Goal: Check status: Check status

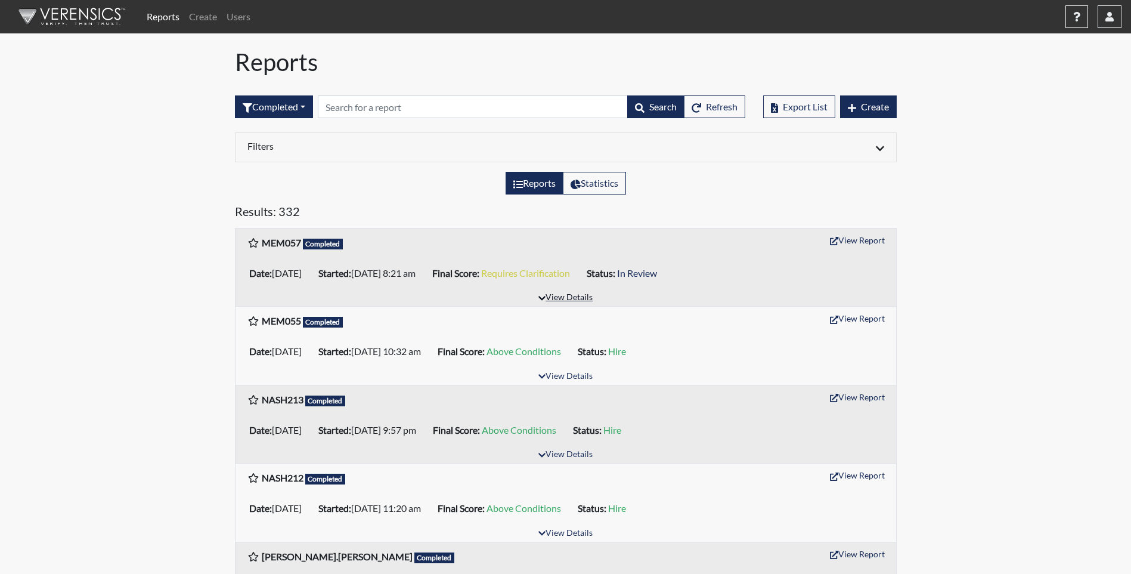
click at [575, 296] on button "View Details" at bounding box center [565, 298] width 65 height 16
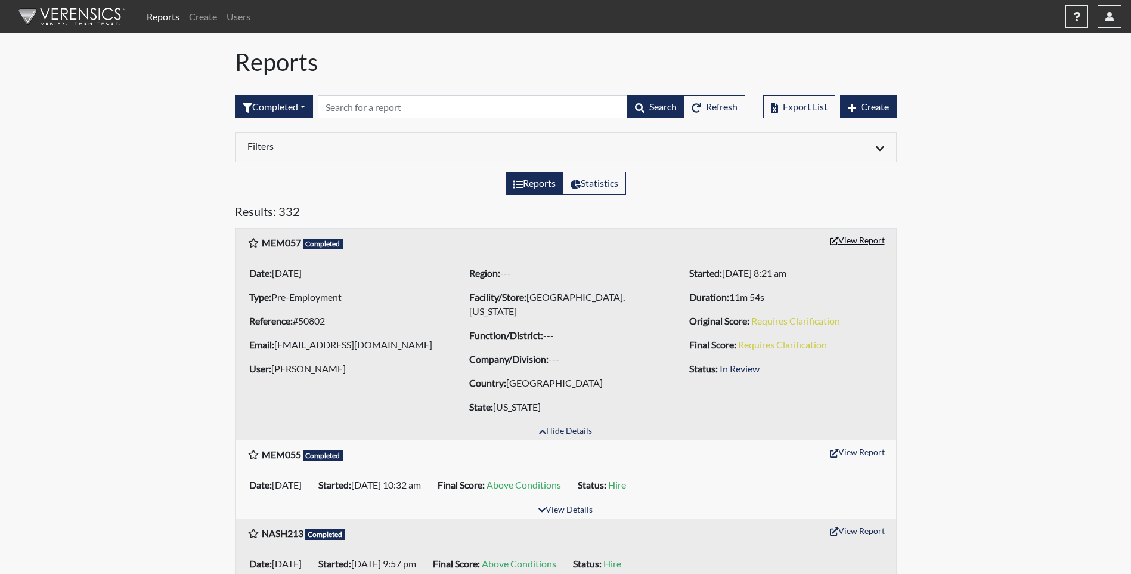
click at [860, 241] on button "View Report" at bounding box center [858, 240] width 66 height 18
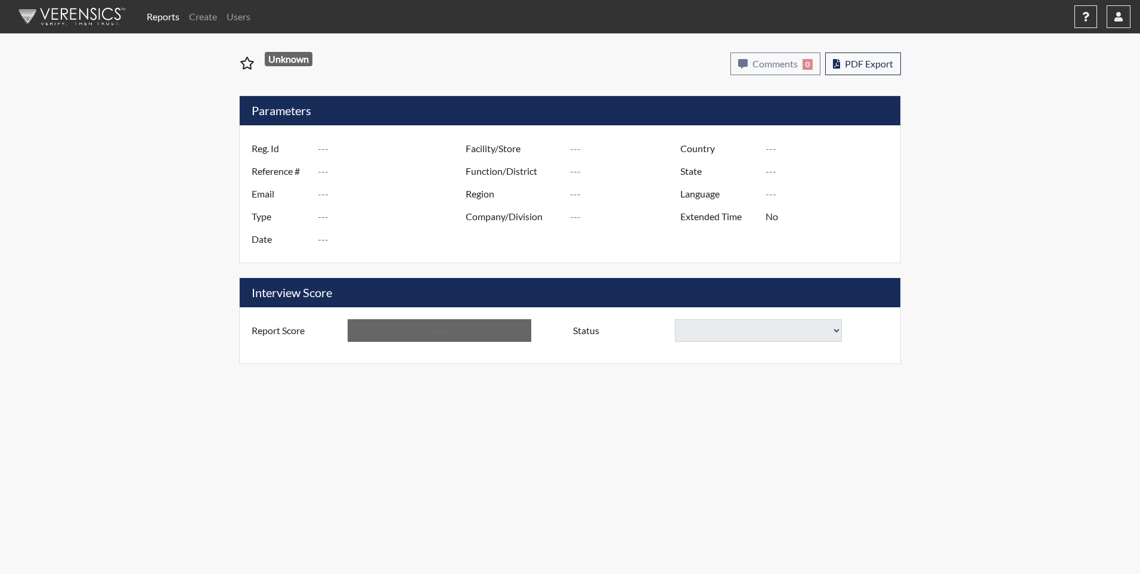
type input "MEM057"
type input "50802"
type input "[EMAIL_ADDRESS][DOMAIN_NAME]"
type input "Pre-Employment"
type input "Aug 15, 2025"
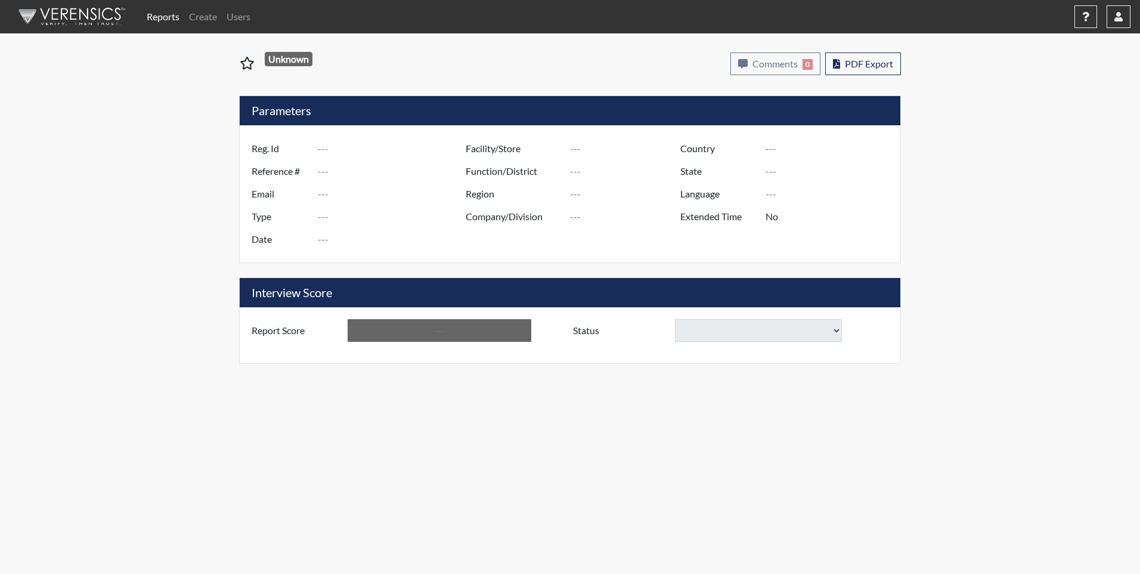
type input "[GEOGRAPHIC_DATA], [US_STATE]"
type input "[GEOGRAPHIC_DATA]"
type input "[US_STATE]"
type input "English"
type input "Requires Clarification"
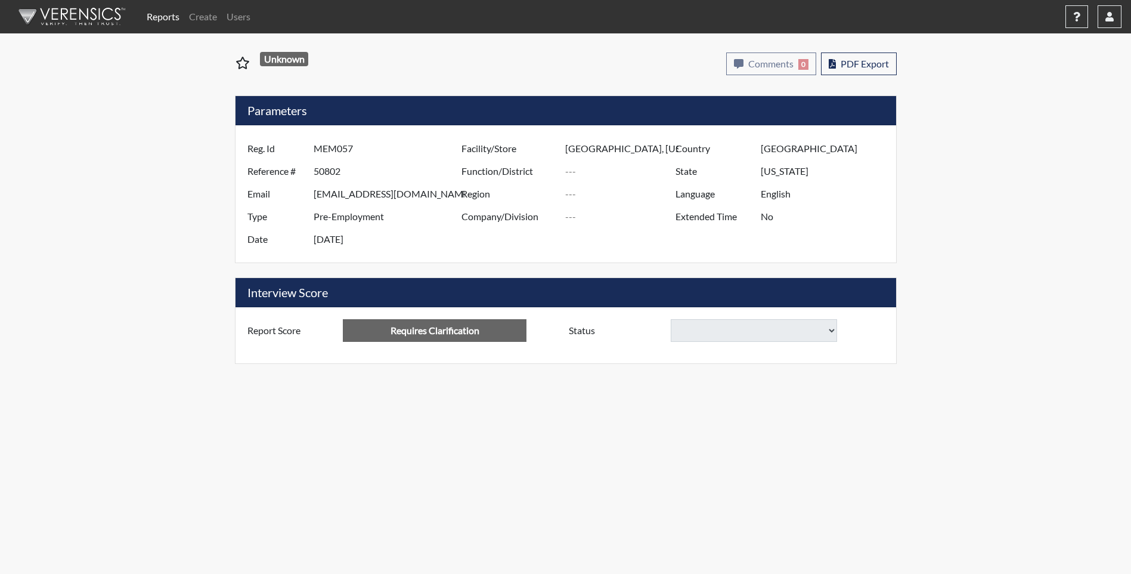
select select
